Goal: Task Accomplishment & Management: Manage account settings

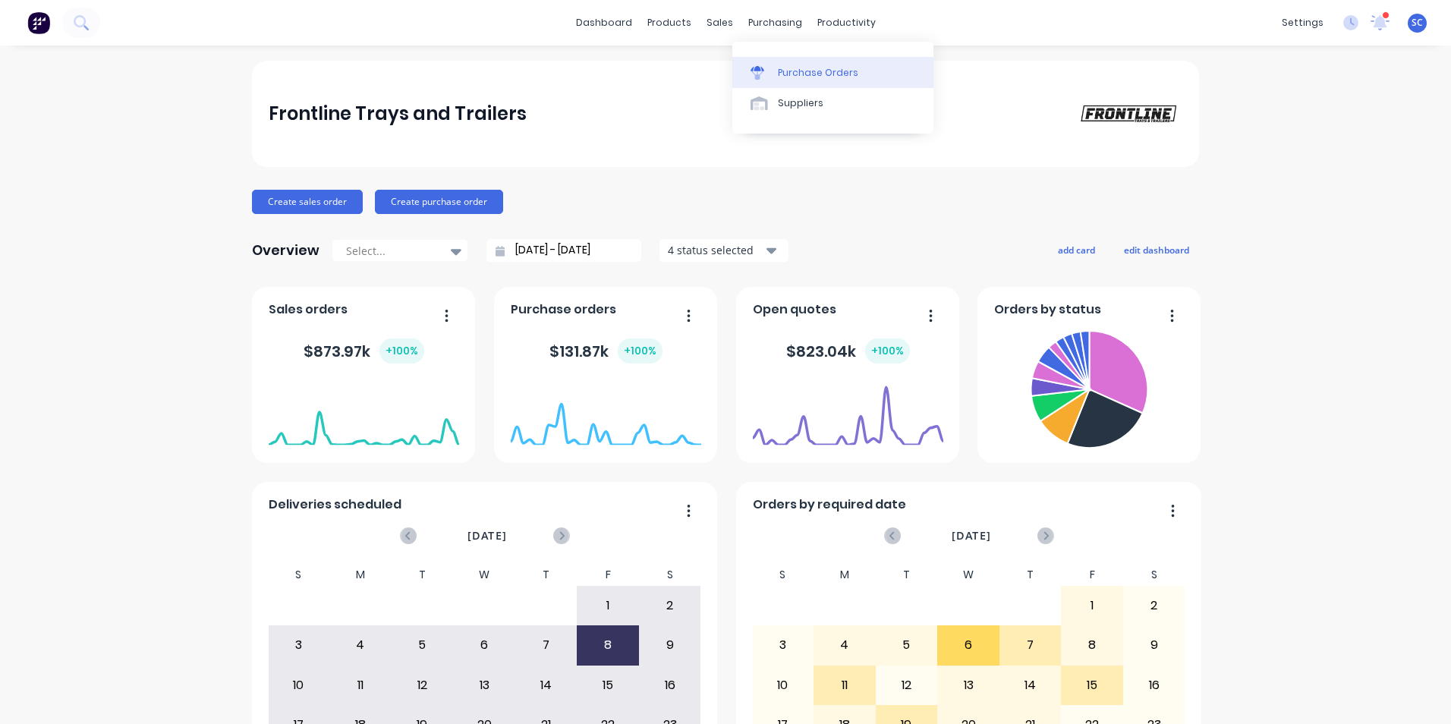
click at [770, 69] on div at bounding box center [762, 73] width 23 height 14
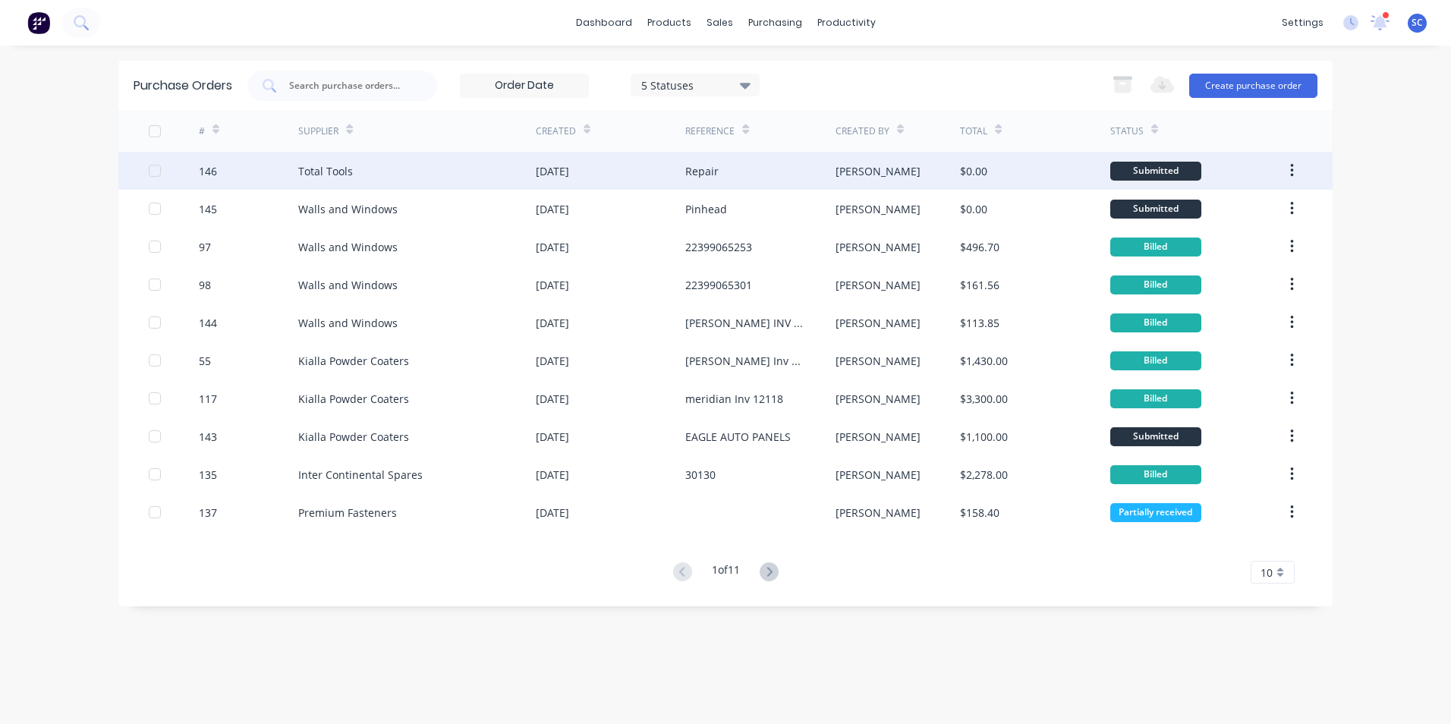
click at [397, 175] on div "Total Tools" at bounding box center [417, 171] width 238 height 38
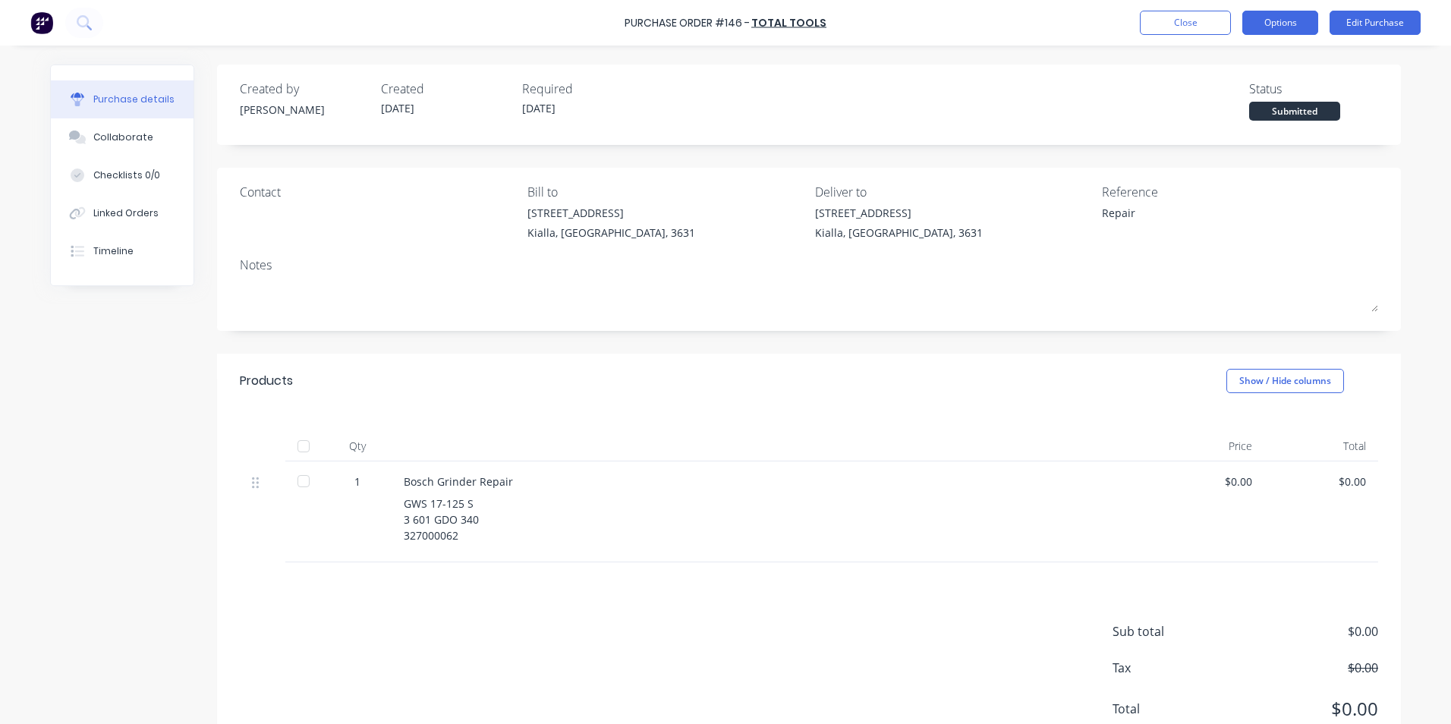
click at [1262, 25] on button "Options" at bounding box center [1280, 23] width 76 height 24
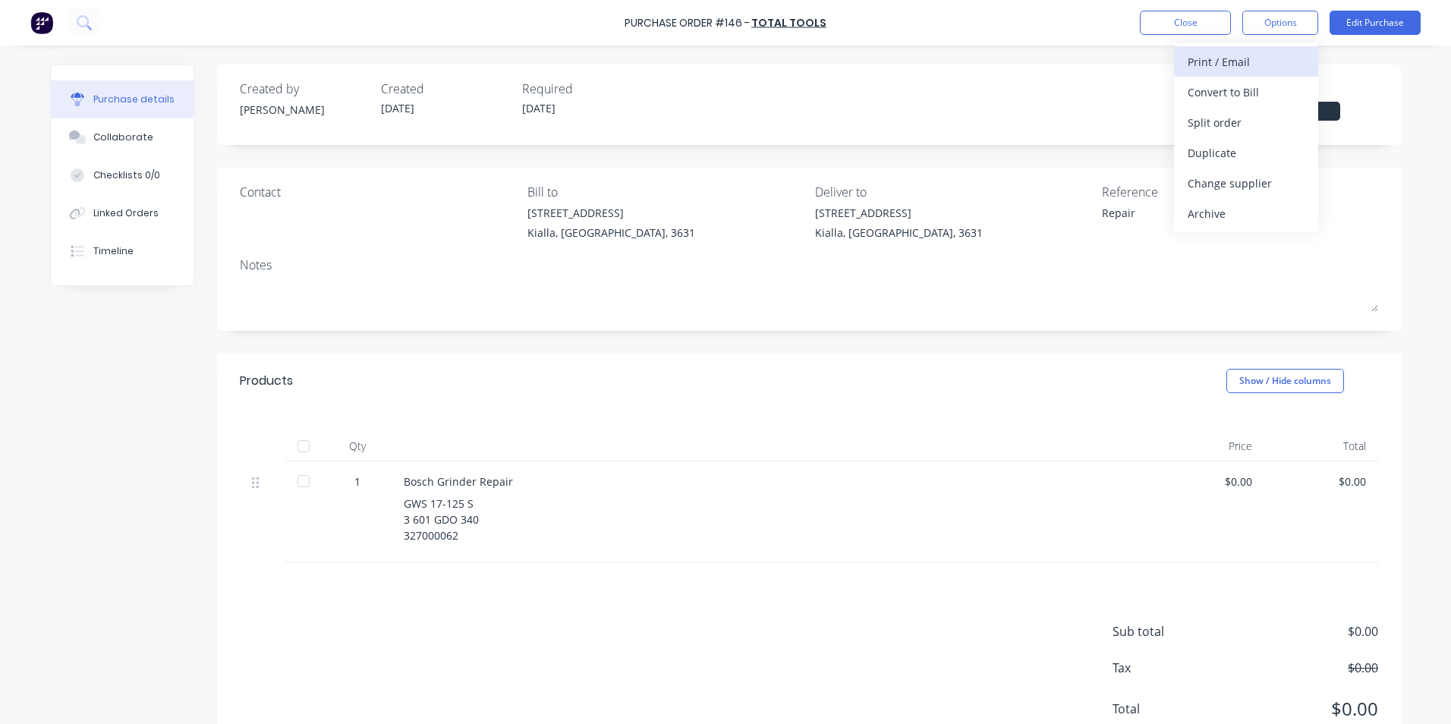
click at [1207, 55] on div "Print / Email" at bounding box center [1246, 62] width 117 height 22
click at [1203, 120] on div "Without pricing" at bounding box center [1246, 123] width 117 height 22
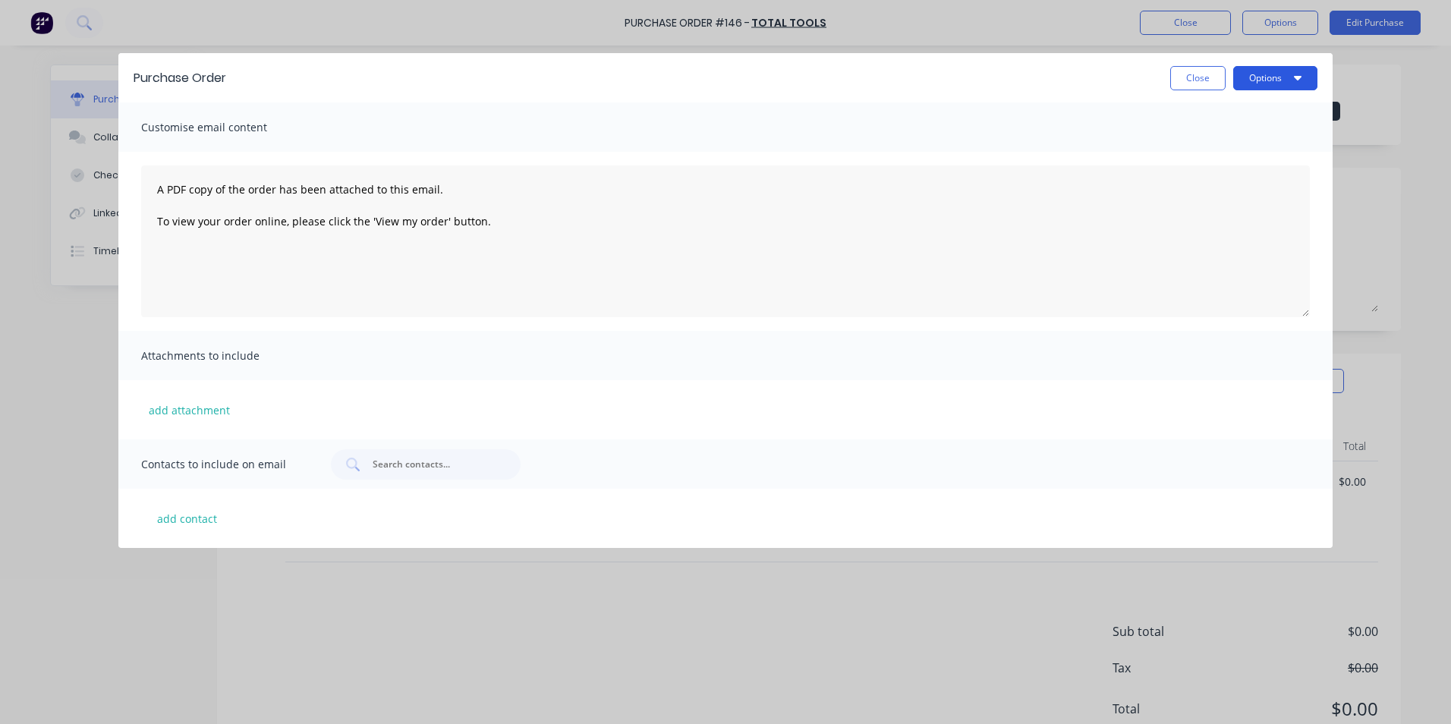
click at [1266, 77] on button "Options" at bounding box center [1275, 78] width 84 height 24
click at [1195, 117] on div "Print" at bounding box center [1245, 116] width 117 height 22
click at [1189, 78] on button "Close" at bounding box center [1197, 78] width 55 height 24
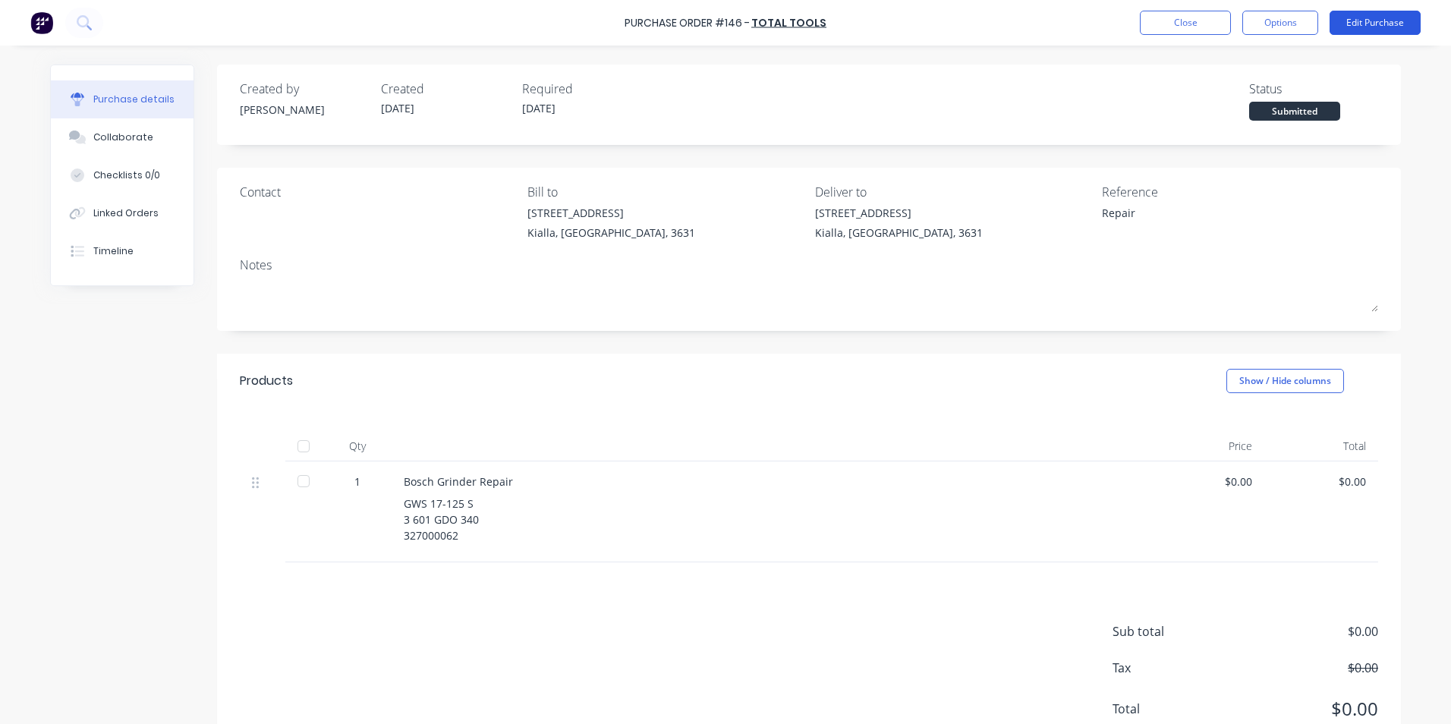
click at [1352, 17] on button "Edit Purchase" at bounding box center [1375, 23] width 91 height 24
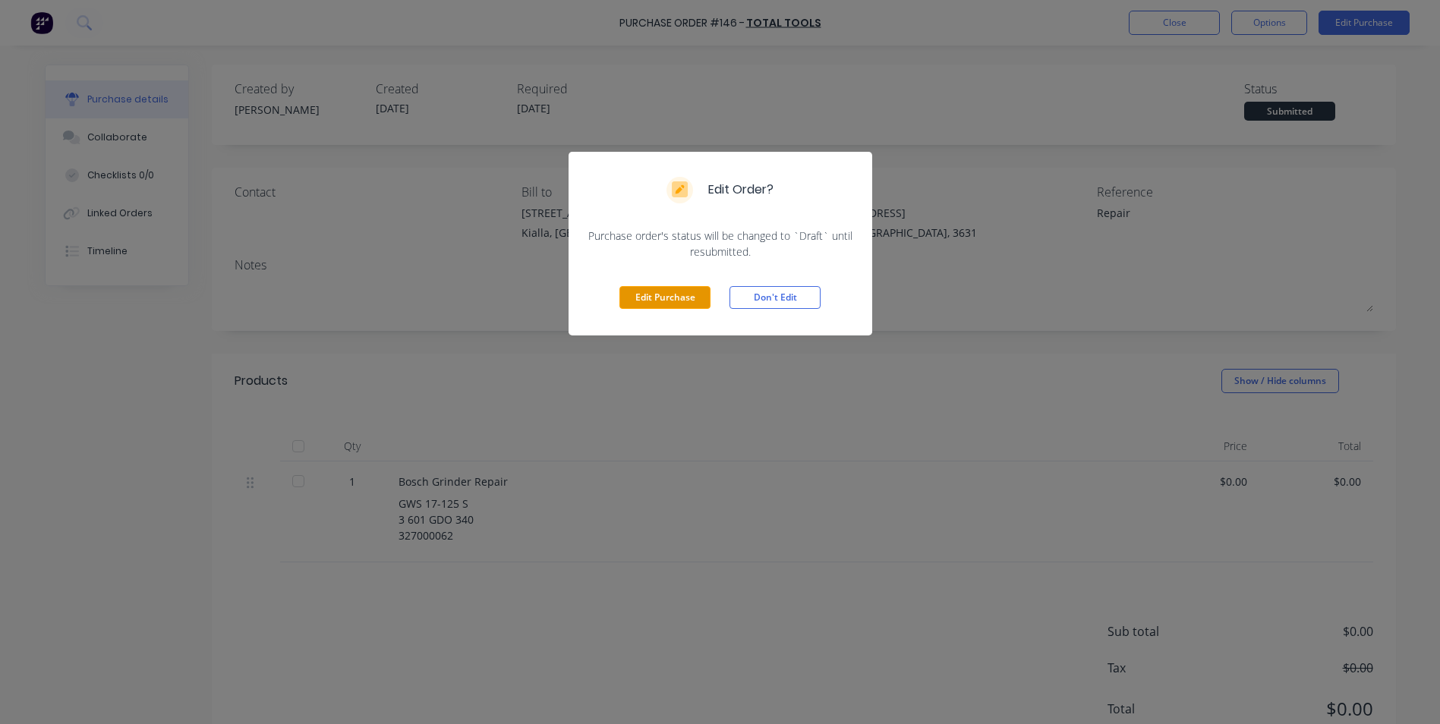
click at [690, 297] on button "Edit Purchase" at bounding box center [664, 297] width 91 height 23
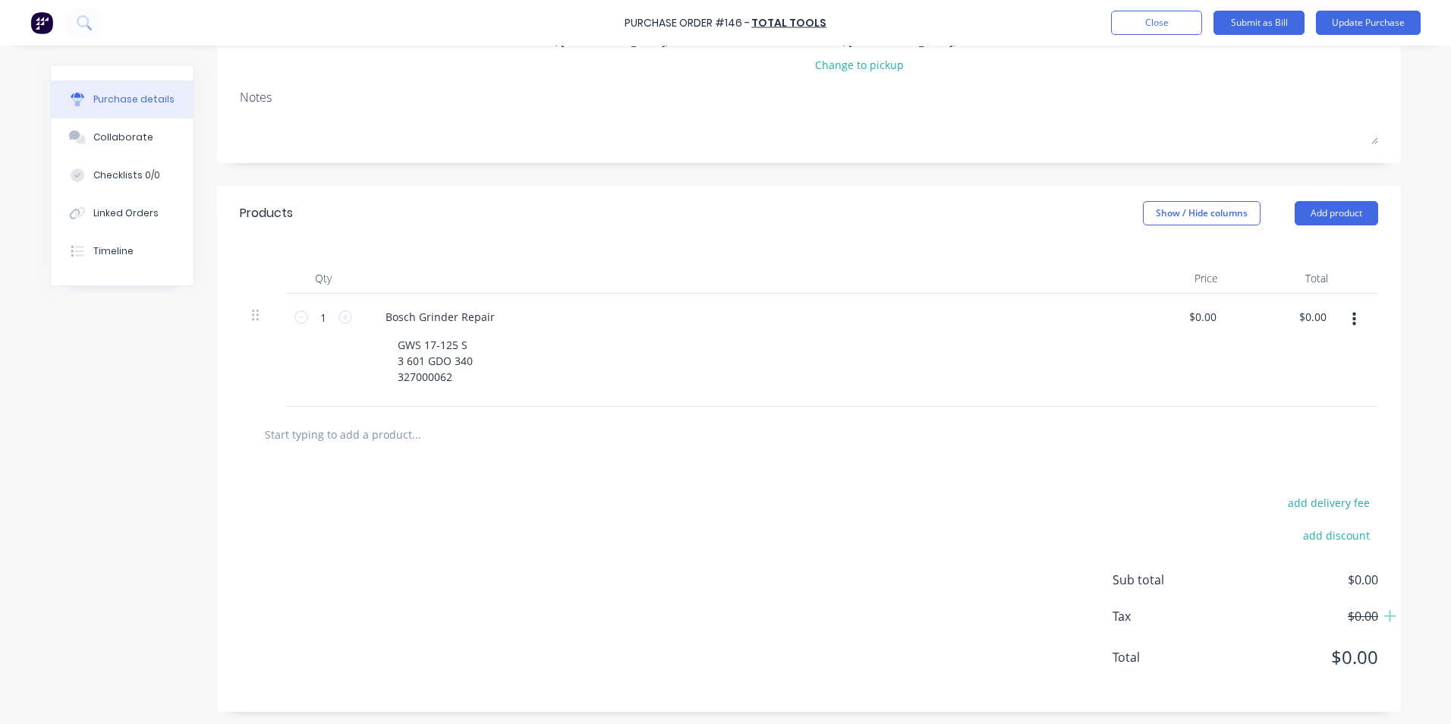
scroll to position [194, 0]
click at [364, 430] on input "text" at bounding box center [416, 431] width 304 height 30
click at [1326, 207] on button "Add product" at bounding box center [1336, 210] width 83 height 24
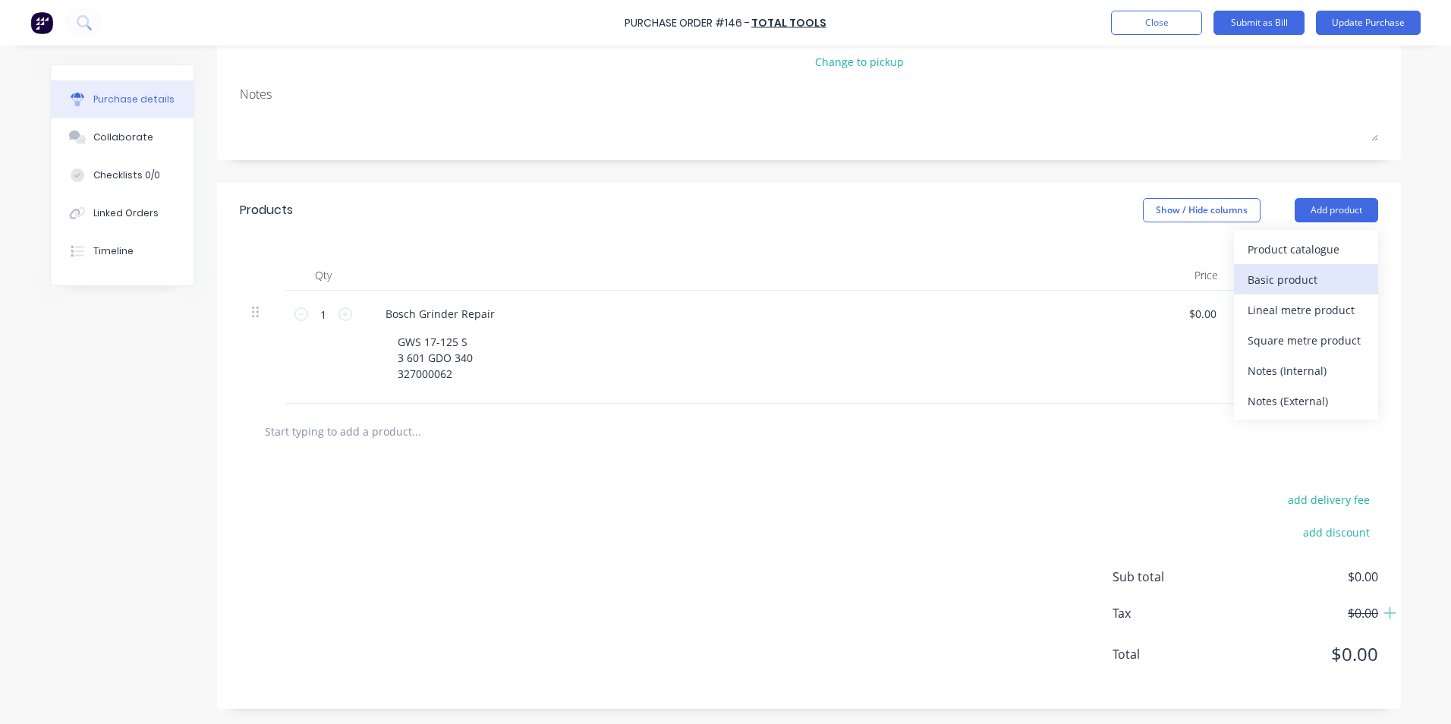
click at [1308, 284] on div "Basic product" at bounding box center [1306, 280] width 117 height 22
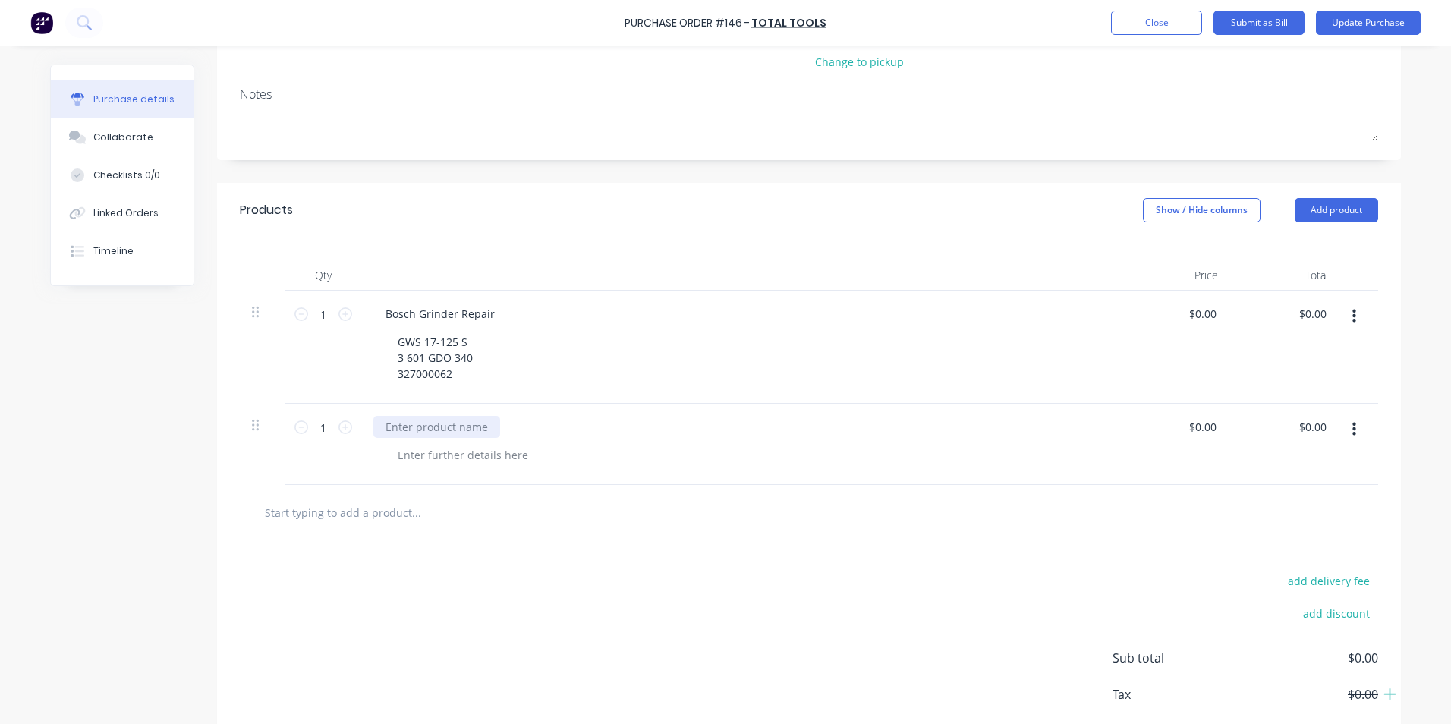
type textarea "x"
click at [405, 431] on div at bounding box center [436, 427] width 127 height 22
type textarea "x"
click at [464, 459] on div at bounding box center [463, 455] width 155 height 22
click at [1364, 26] on button "Update Purchase" at bounding box center [1368, 23] width 105 height 24
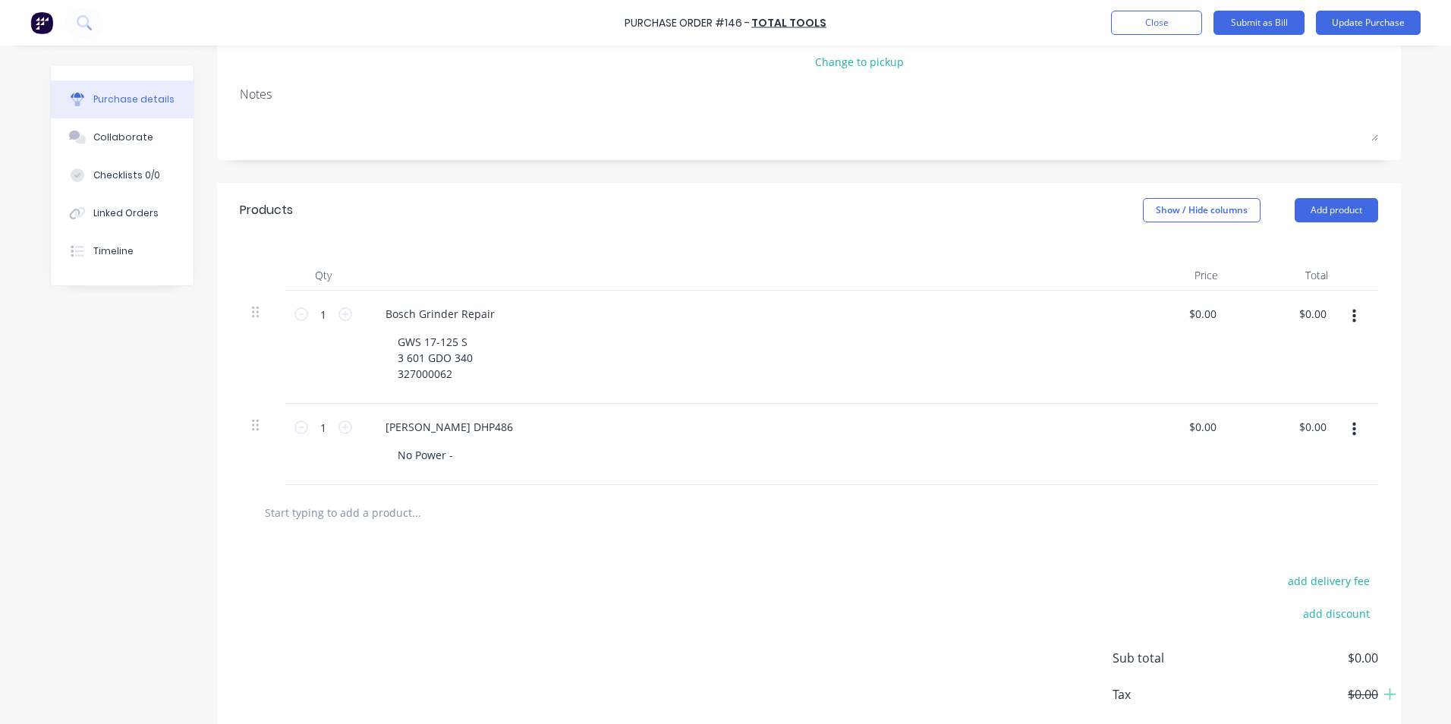
scroll to position [0, 0]
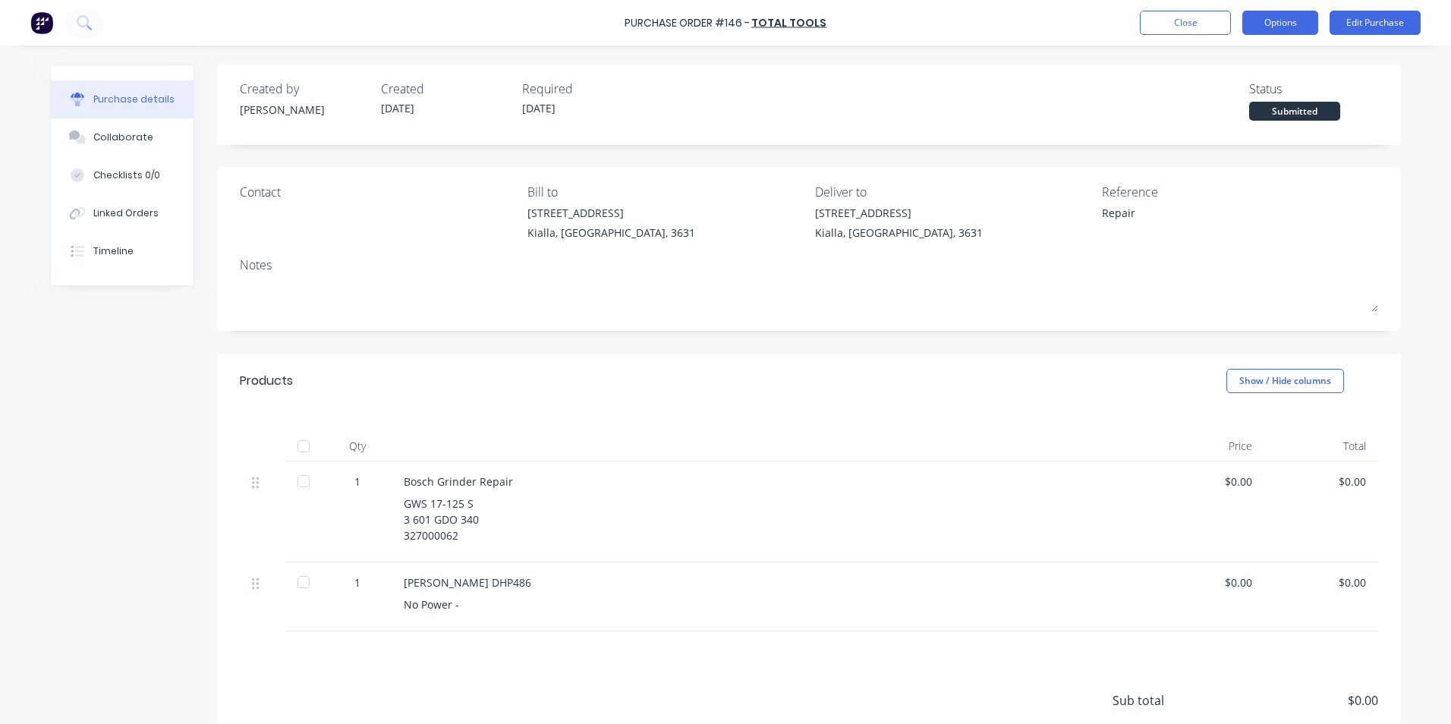
click at [1299, 24] on button "Options" at bounding box center [1280, 23] width 76 height 24
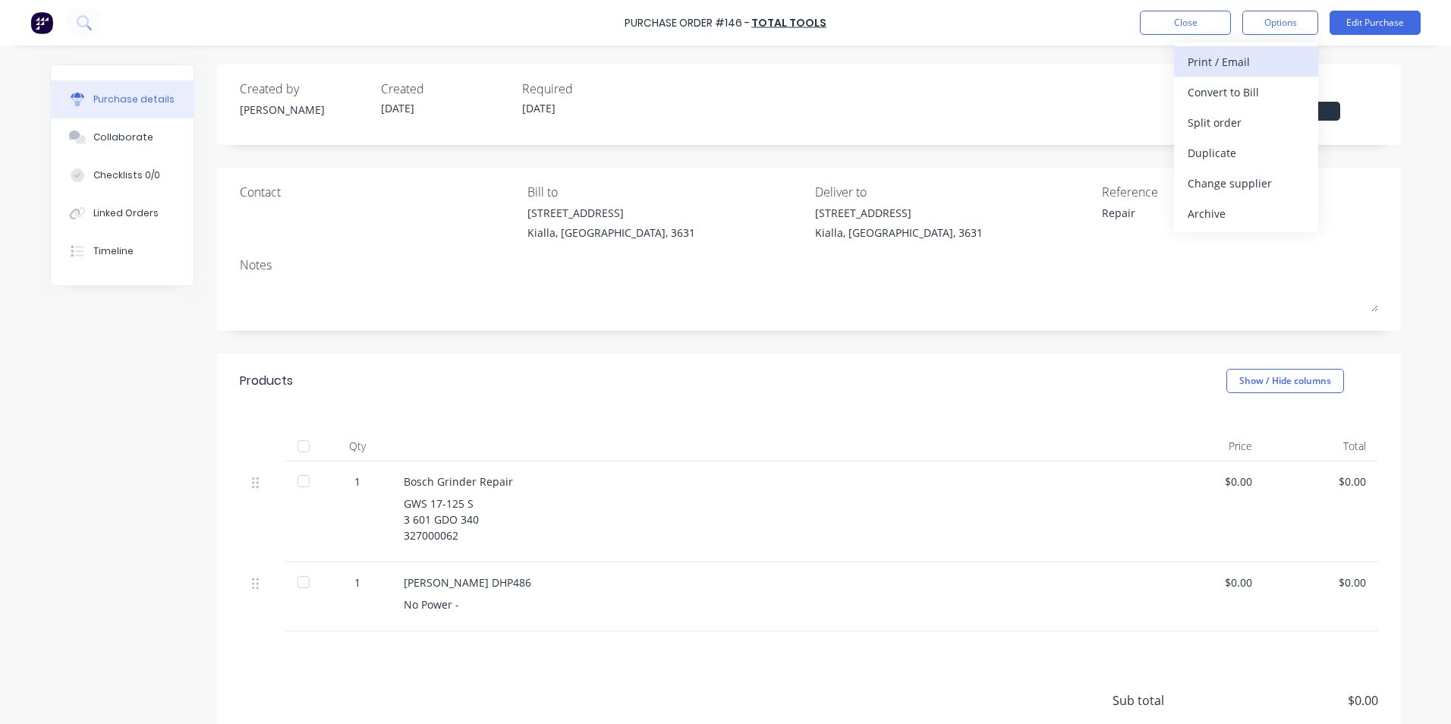
click at [1245, 60] on div "Print / Email" at bounding box center [1246, 62] width 117 height 22
click at [1210, 121] on div "Without pricing" at bounding box center [1246, 123] width 117 height 22
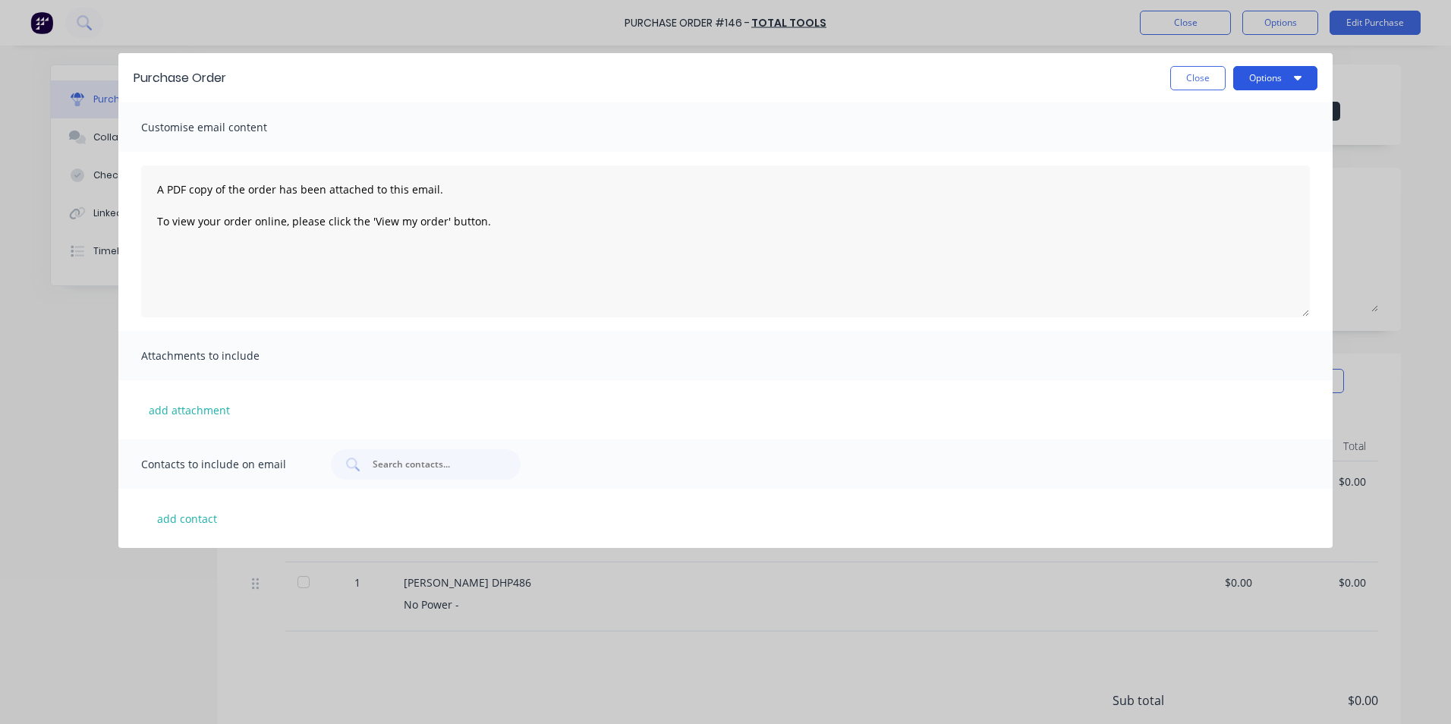
click at [1276, 79] on button "Options" at bounding box center [1275, 78] width 84 height 24
click at [1205, 121] on div "Print" at bounding box center [1245, 116] width 117 height 22
type textarea "x"
